Goal: Information Seeking & Learning: Learn about a topic

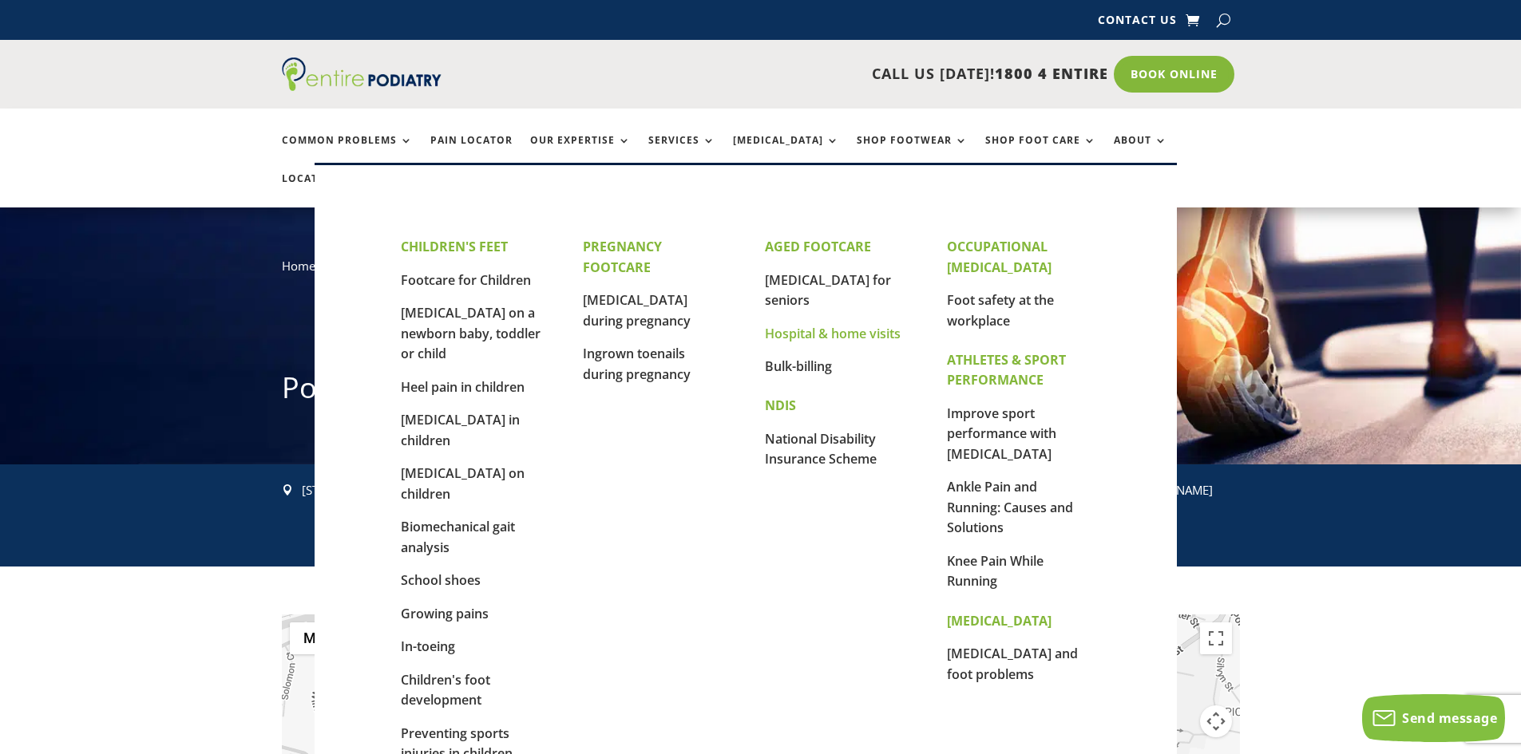
click at [820, 325] on link "Hospital & home visits" at bounding box center [833, 334] width 136 height 18
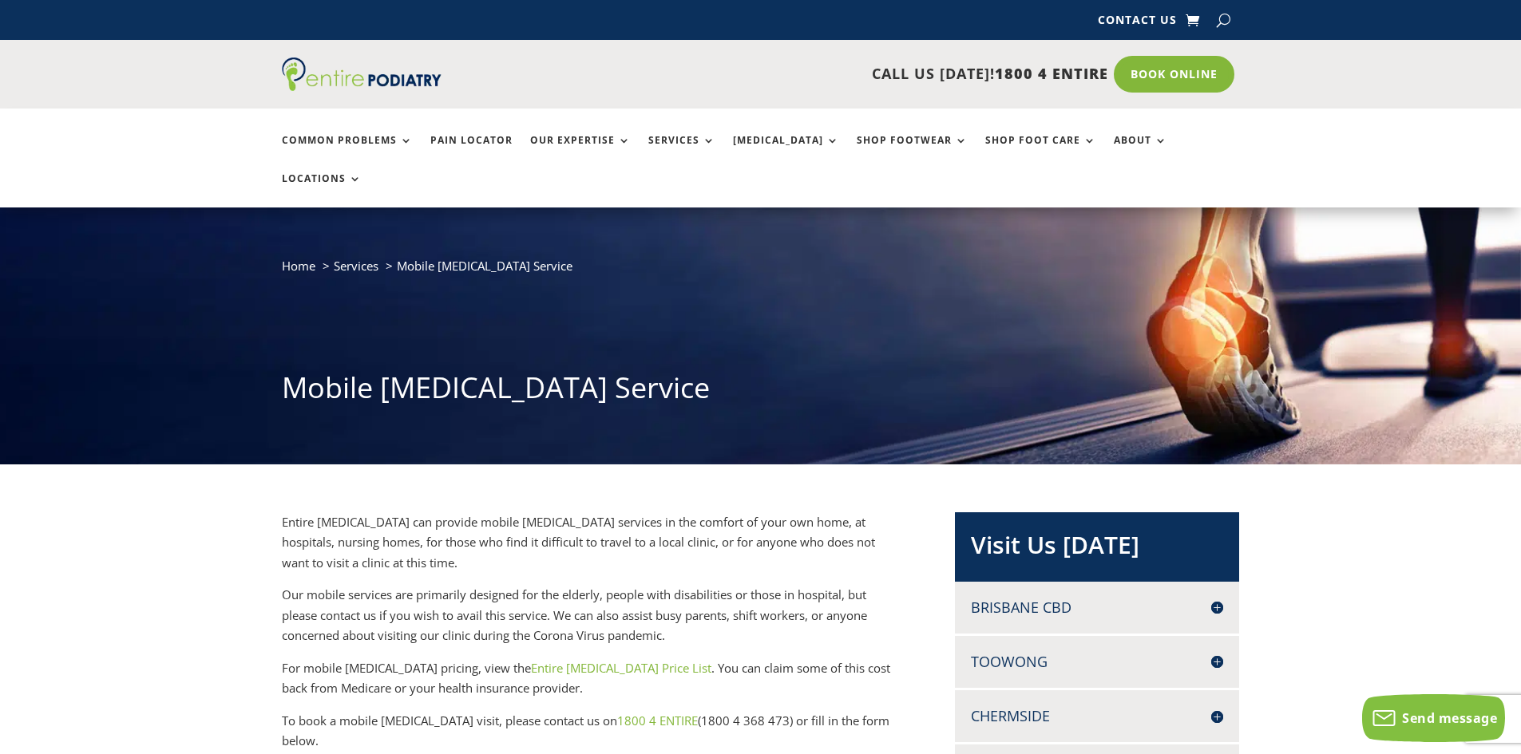
click at [575, 660] on link "Entire Podiatry Price List" at bounding box center [621, 668] width 180 height 16
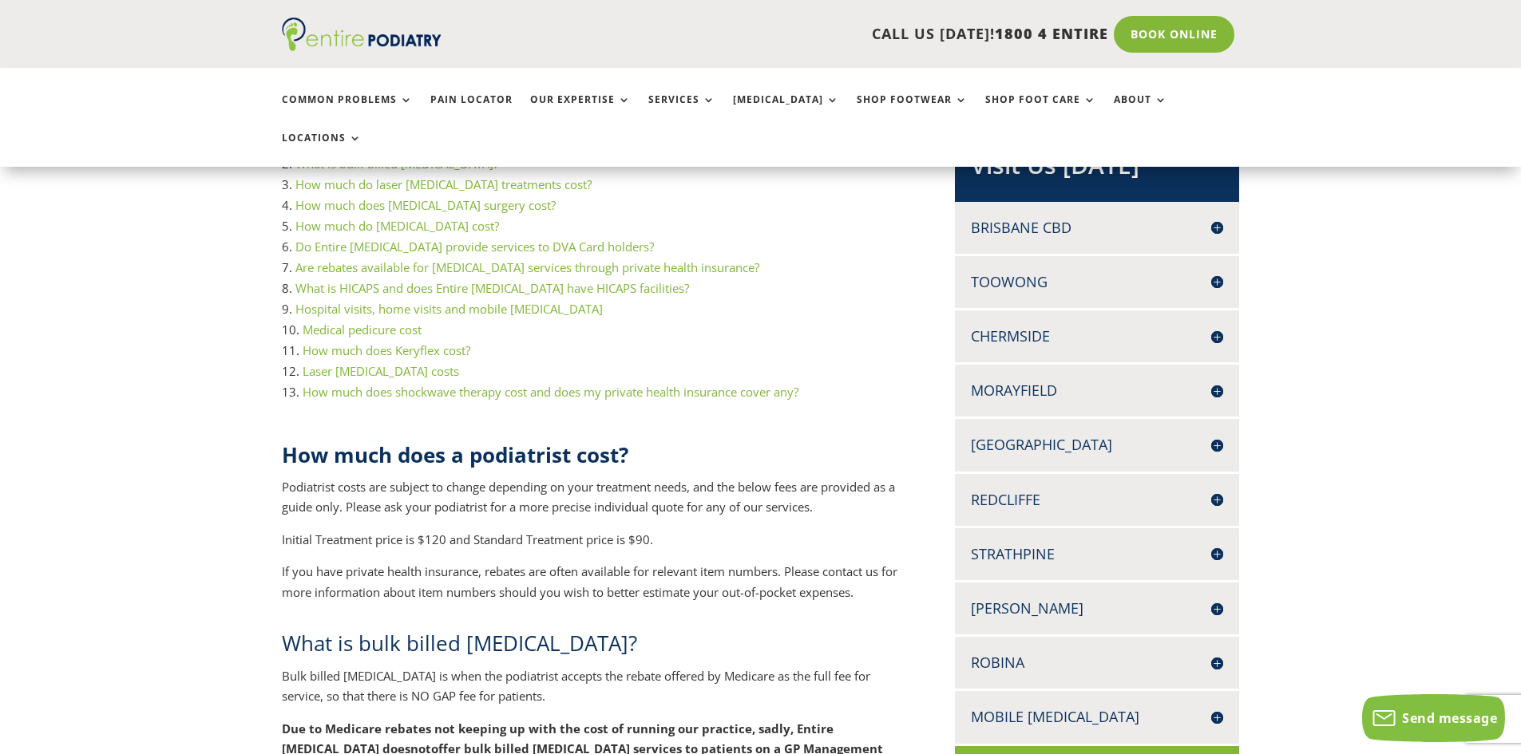
scroll to position [273, 0]
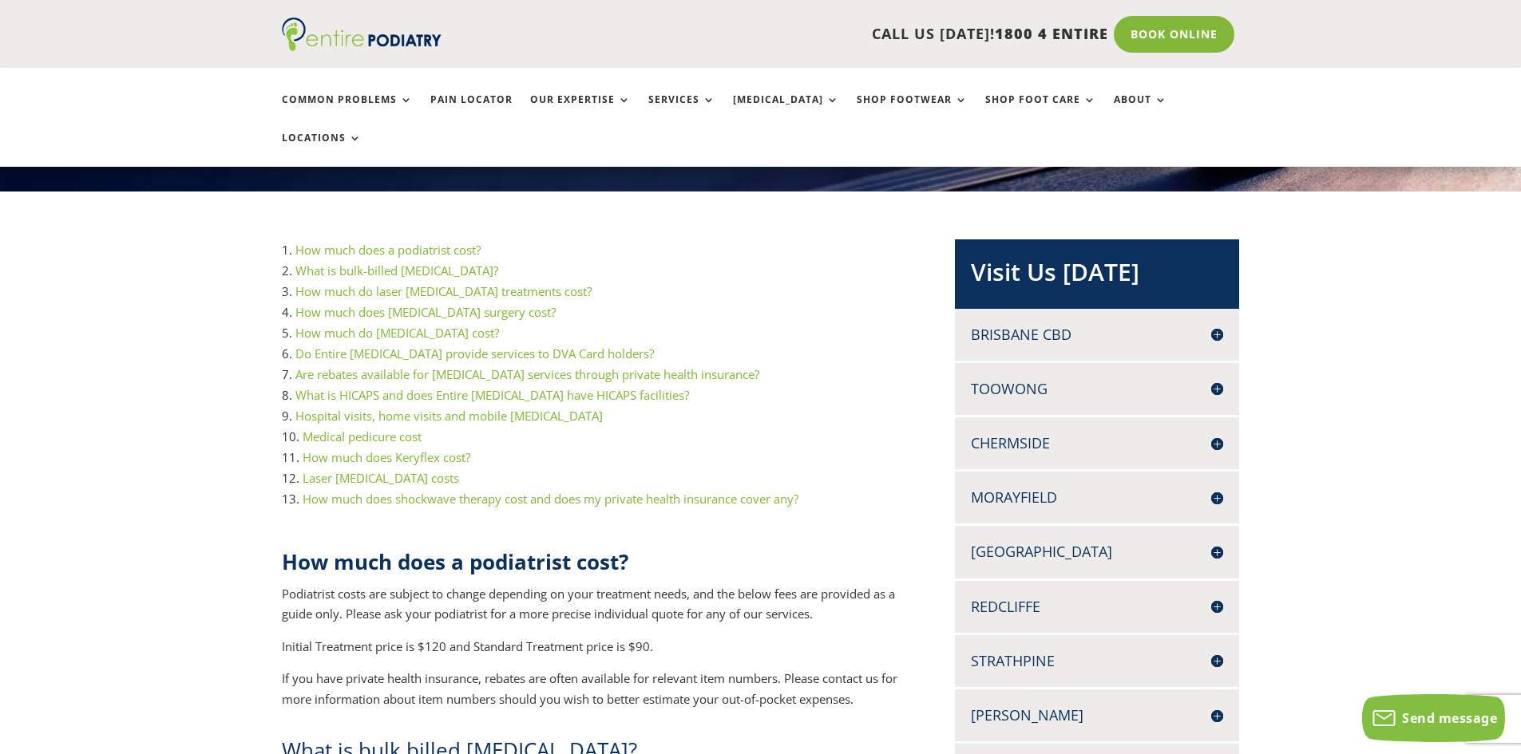
click at [351, 408] on link "Hospital visits, home visits and mobile podiatry" at bounding box center [448, 416] width 307 height 16
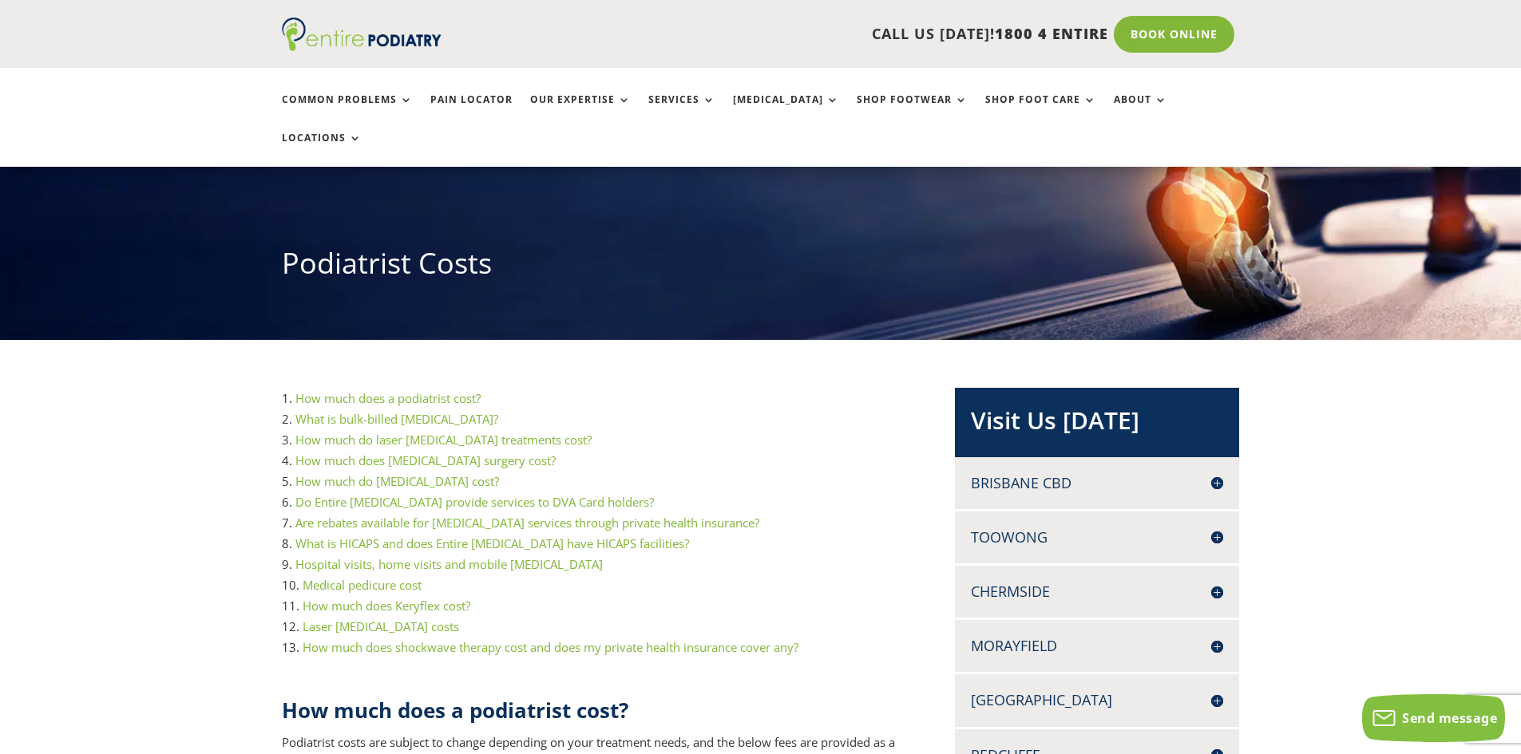
scroll to position [0, 0]
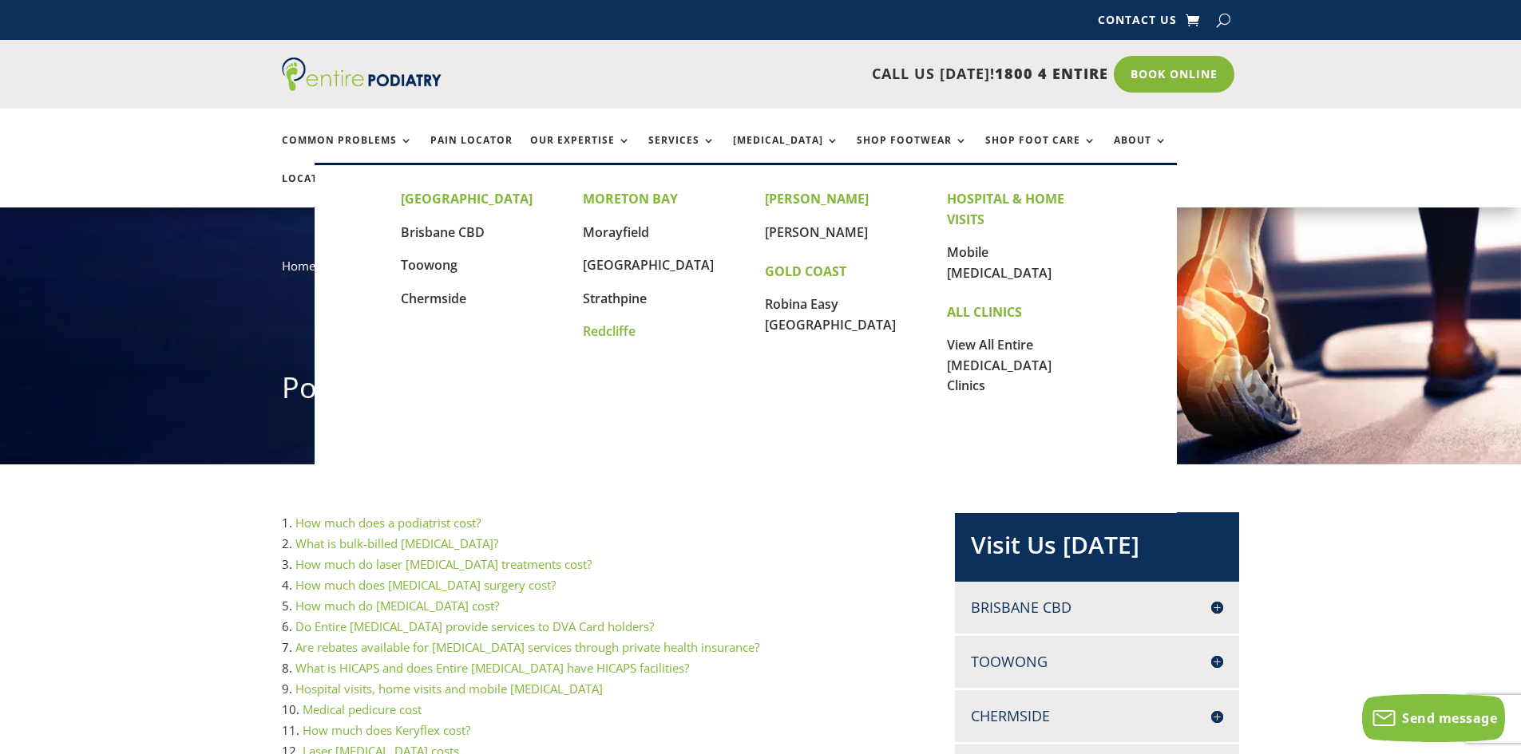
click at [611, 334] on link "Redcliffe" at bounding box center [609, 331] width 53 height 18
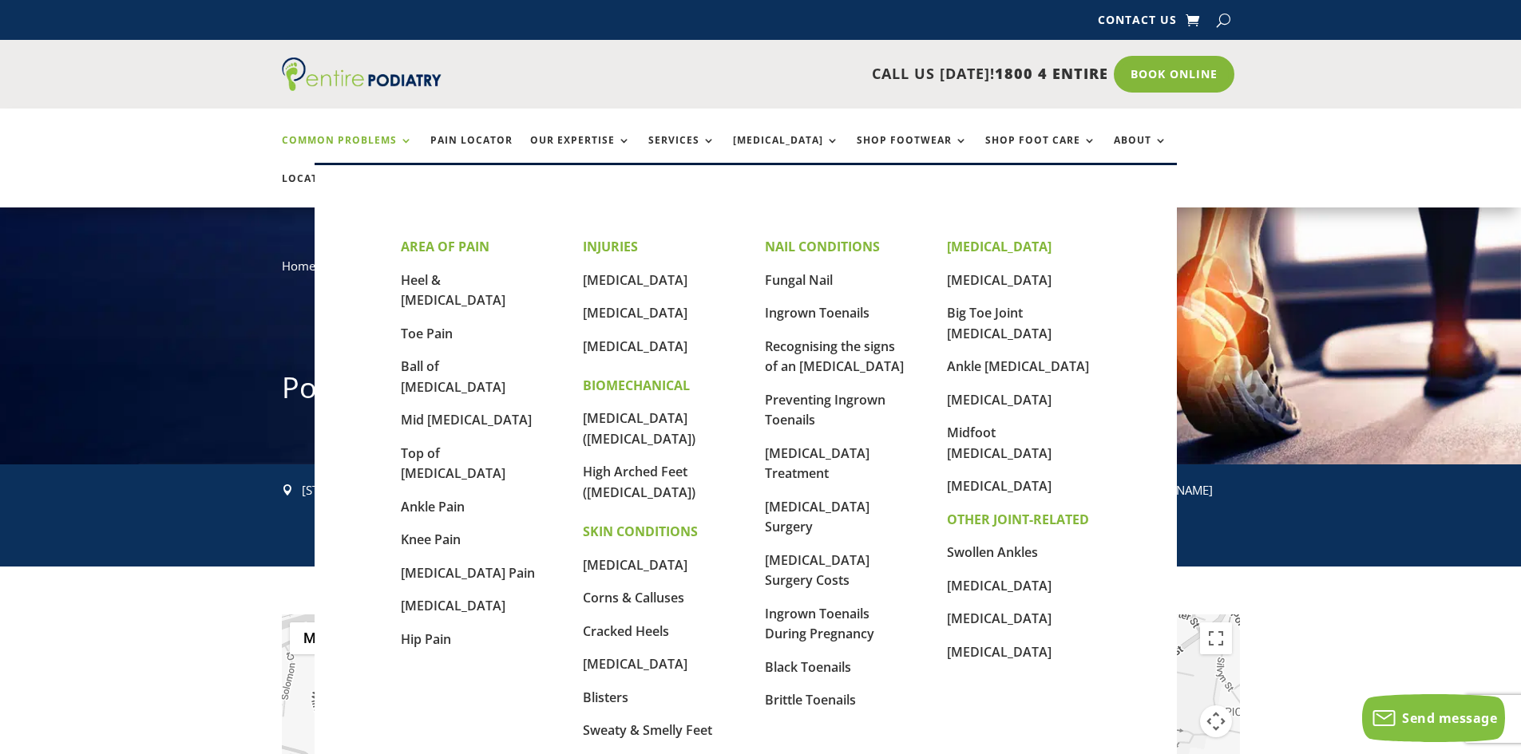
click at [358, 145] on link "Common Problems" at bounding box center [347, 152] width 131 height 34
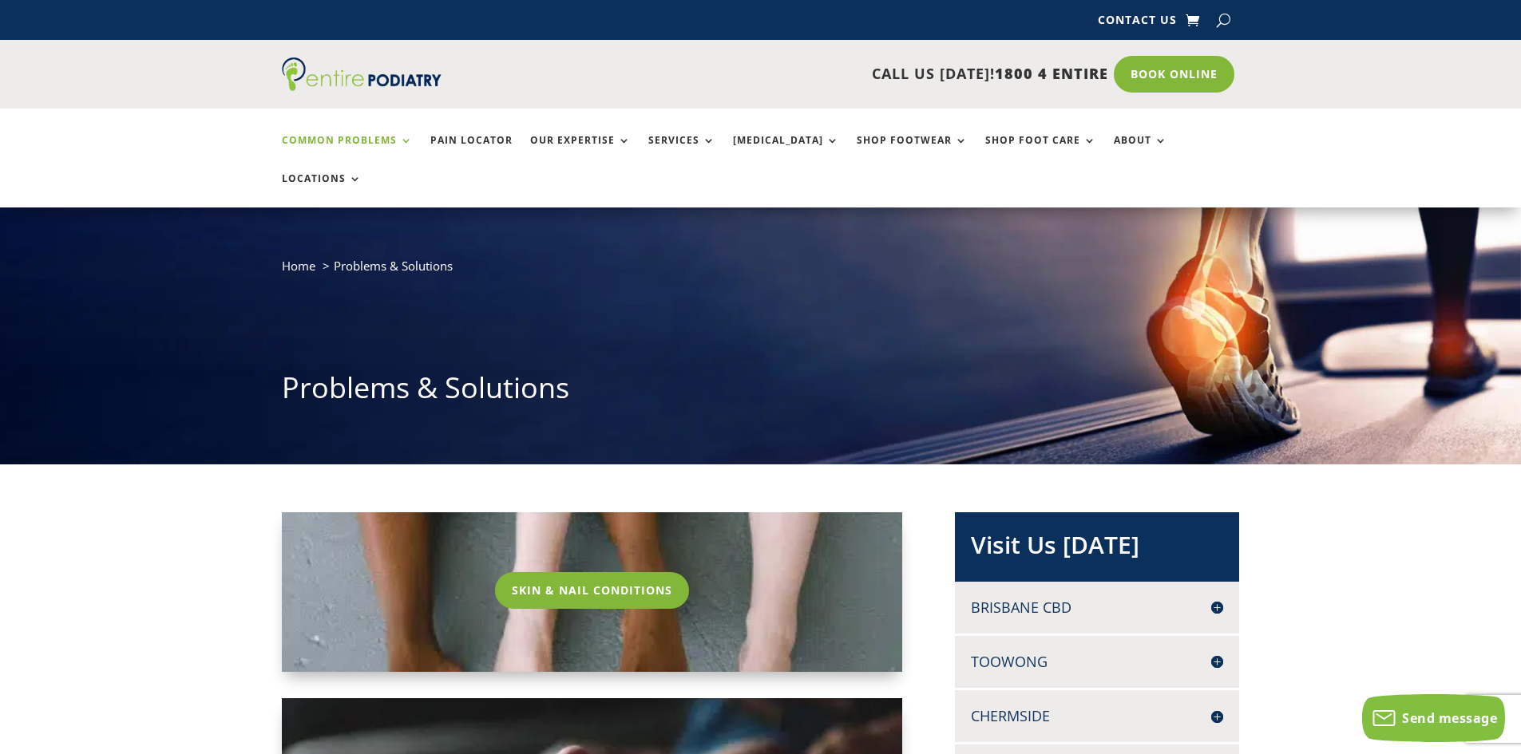
click at [356, 140] on link "Common Problems" at bounding box center [347, 152] width 131 height 34
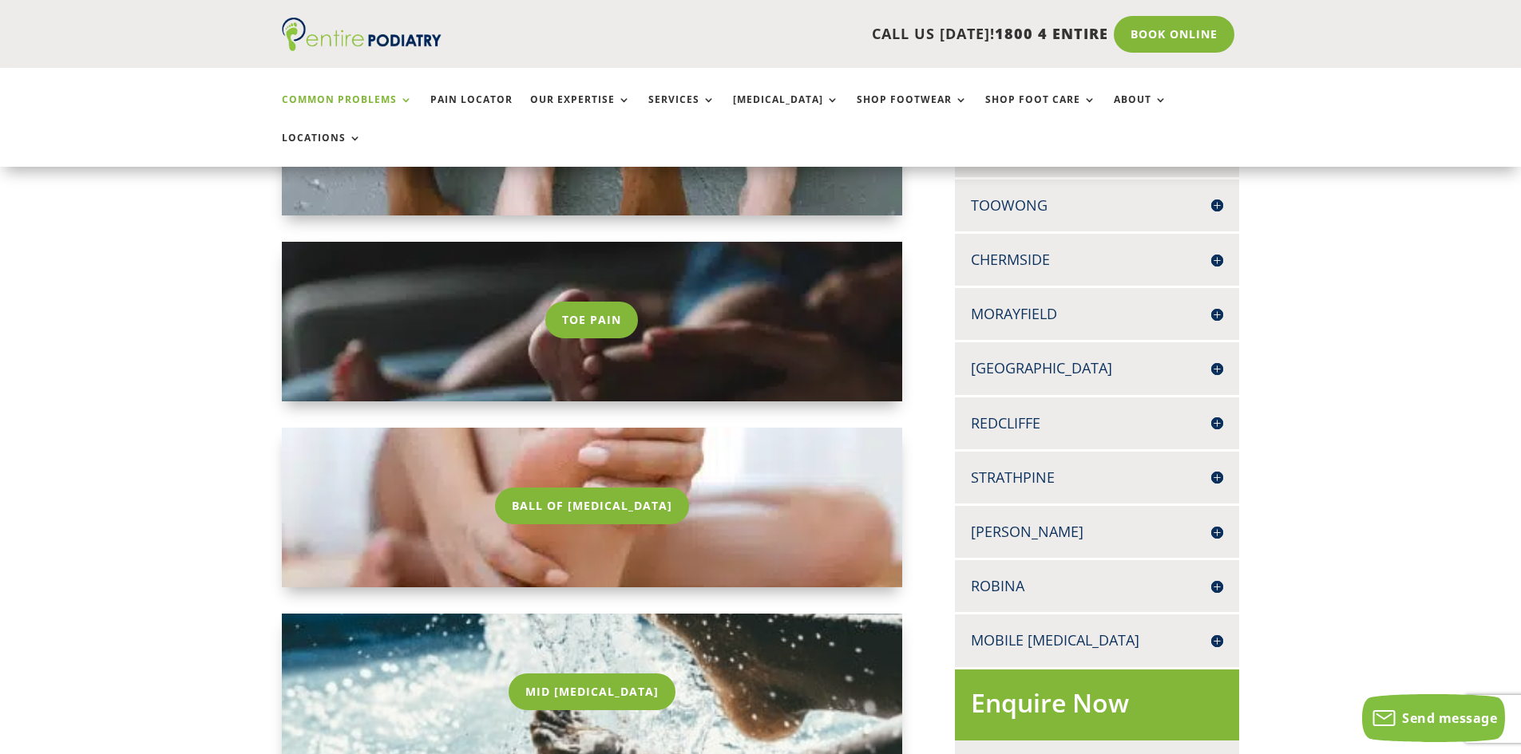
scroll to position [473, 0]
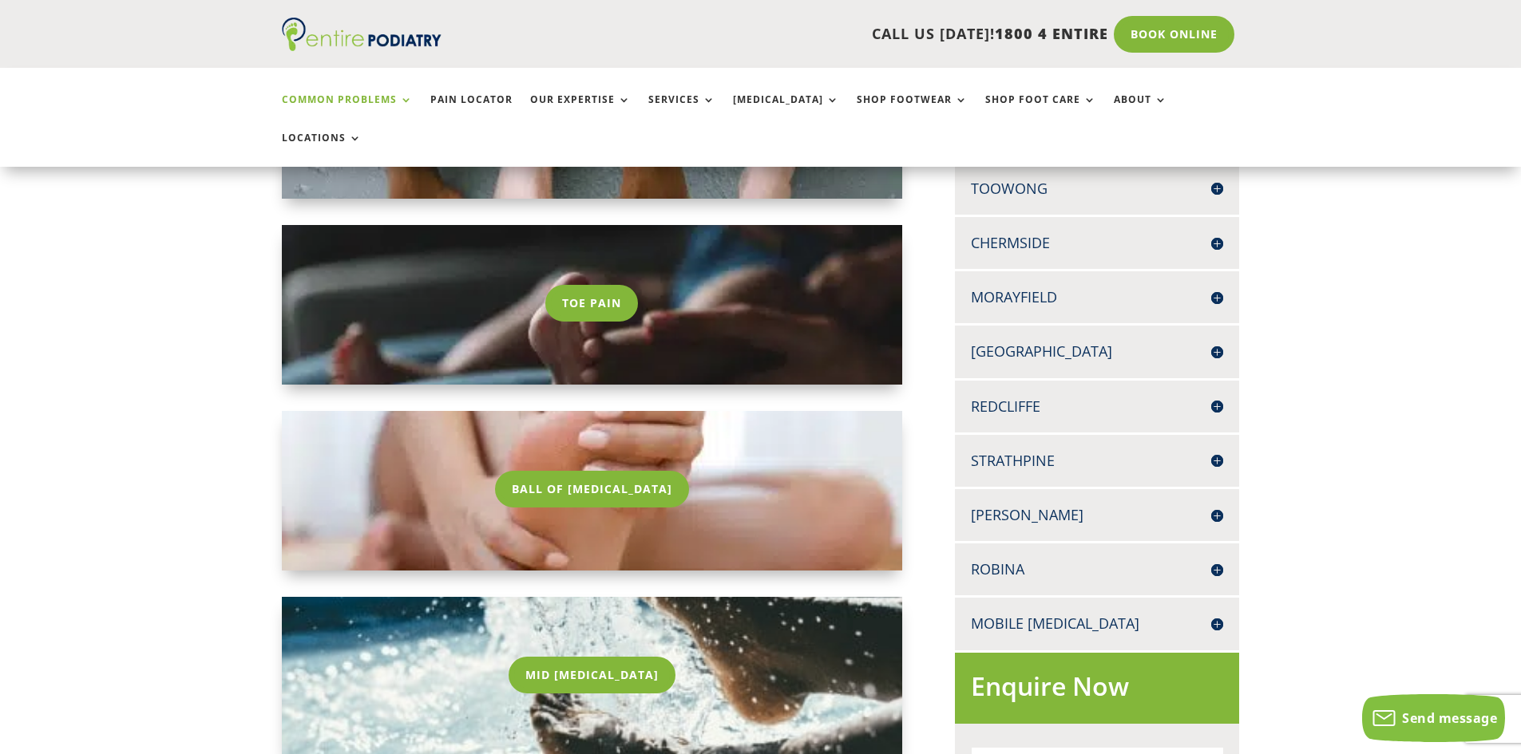
click at [1009, 397] on h4 "Redcliffe" at bounding box center [1097, 407] width 252 height 20
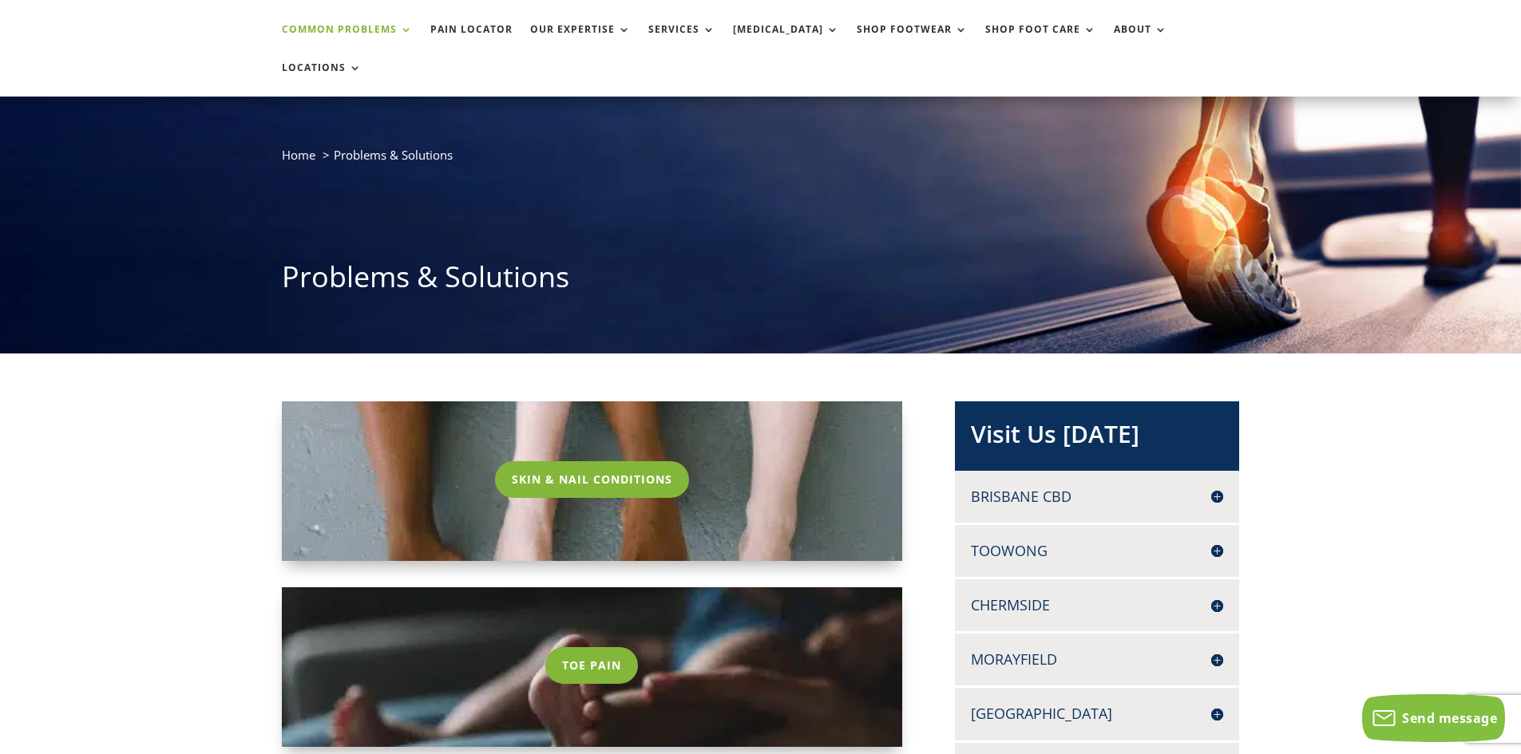
scroll to position [0, 0]
